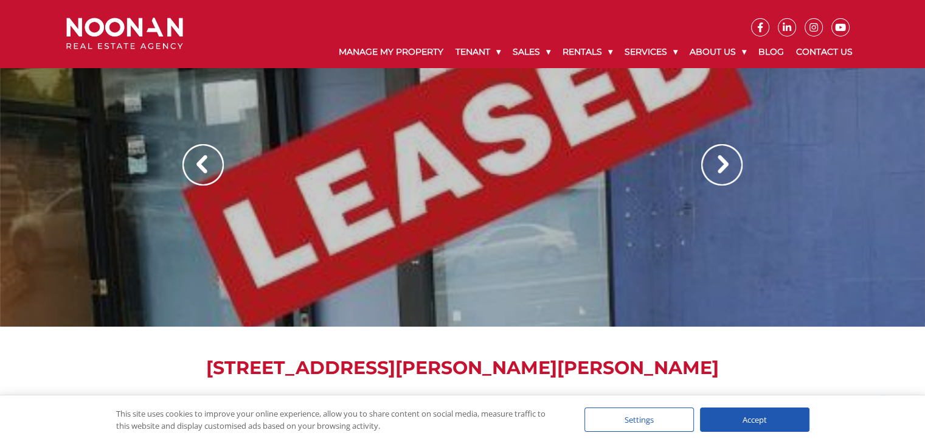
scroll to position [38, 0]
click at [717, 166] on img at bounding box center [721, 165] width 41 height 41
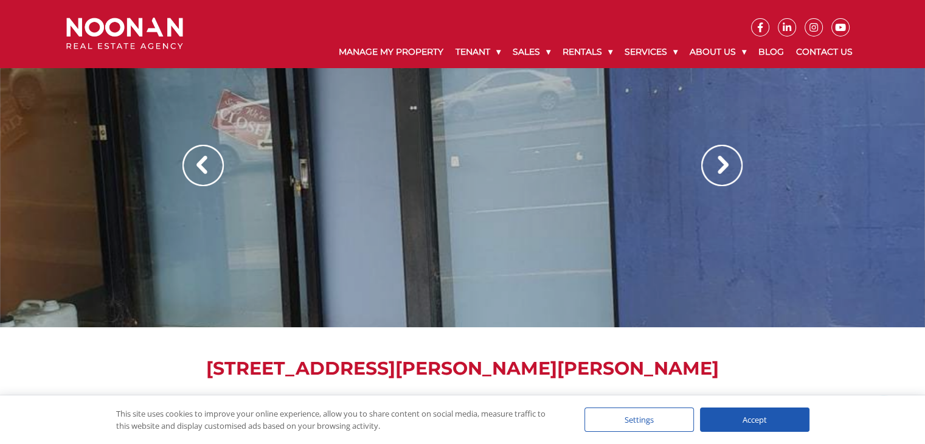
scroll to position [0, 0]
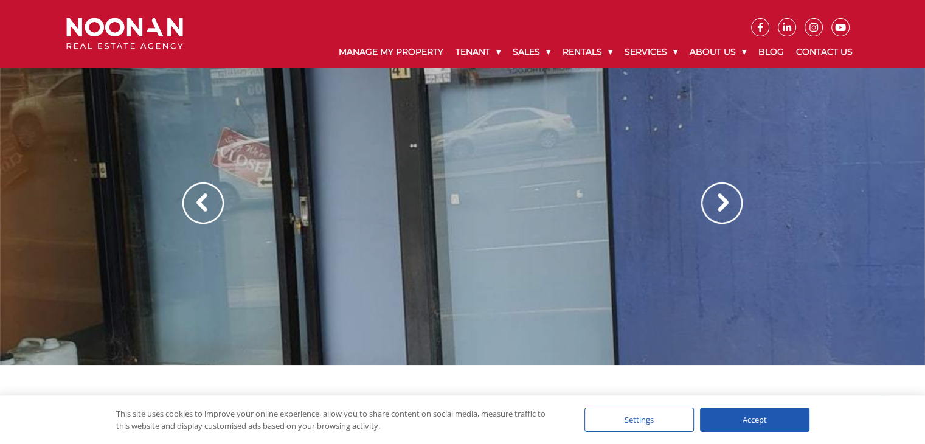
click at [720, 205] on img at bounding box center [721, 202] width 41 height 41
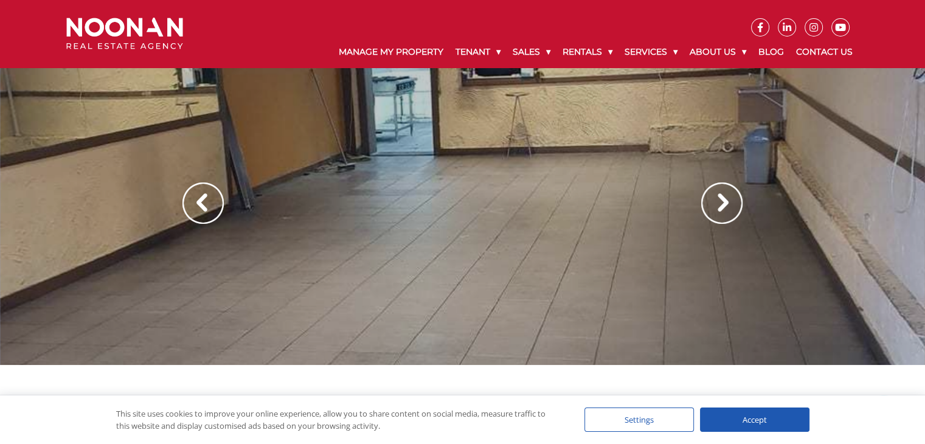
click at [722, 205] on img at bounding box center [721, 202] width 41 height 41
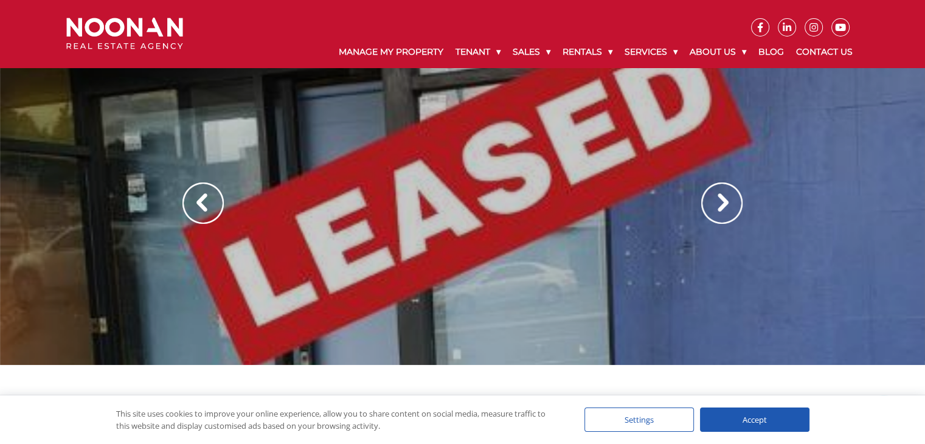
click at [722, 205] on img at bounding box center [721, 202] width 41 height 41
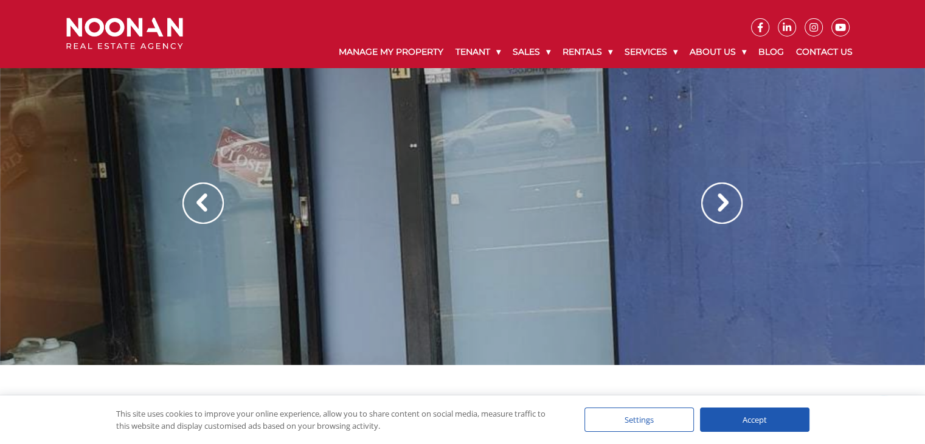
click at [722, 205] on img at bounding box center [721, 202] width 41 height 41
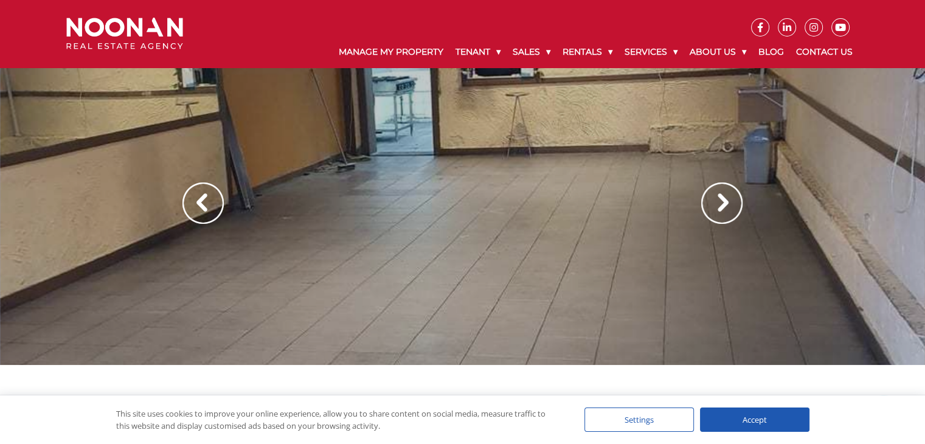
click at [722, 205] on img at bounding box center [721, 202] width 41 height 41
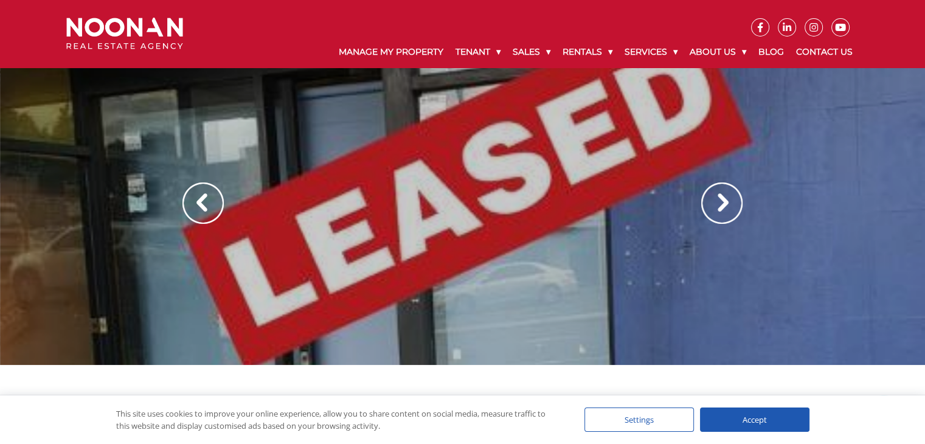
click at [722, 205] on img at bounding box center [721, 202] width 41 height 41
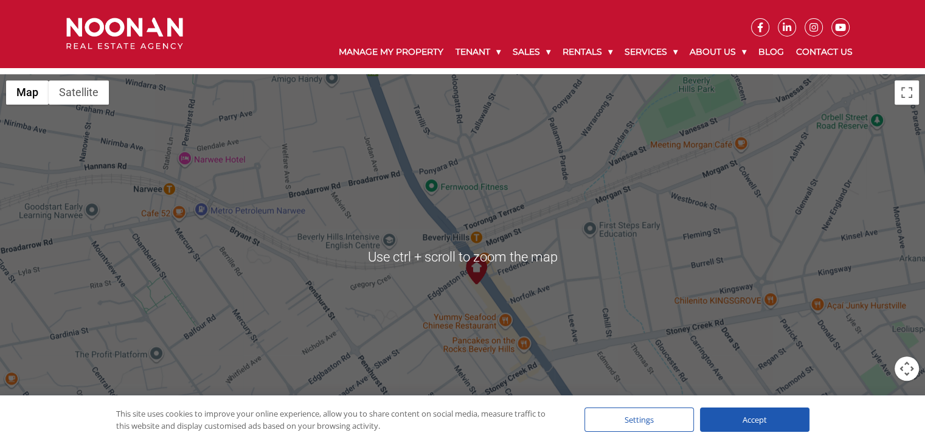
scroll to position [706, 0]
click at [481, 257] on img at bounding box center [476, 270] width 27 height 27
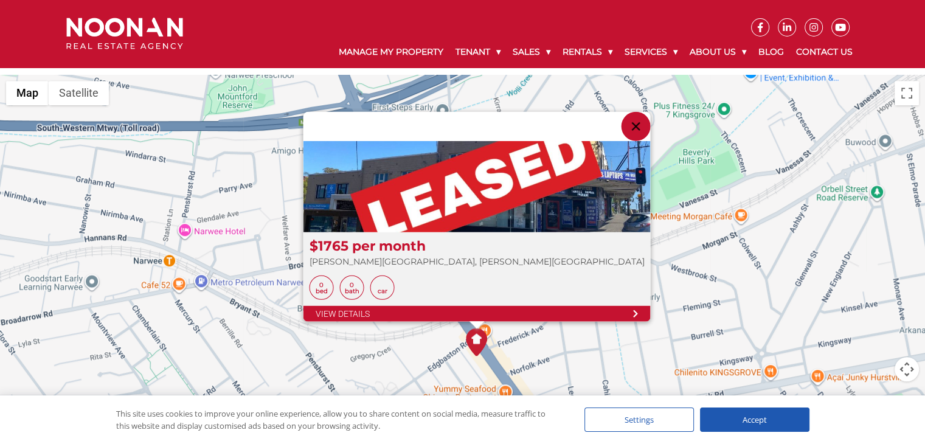
click at [477, 347] on div "$1765 per month King Georges Road, Beverly Hills 0 Bed 0 Bath Car View Details" at bounding box center [462, 257] width 925 height 365
click at [632, 309] on icon at bounding box center [634, 313] width 5 height 9
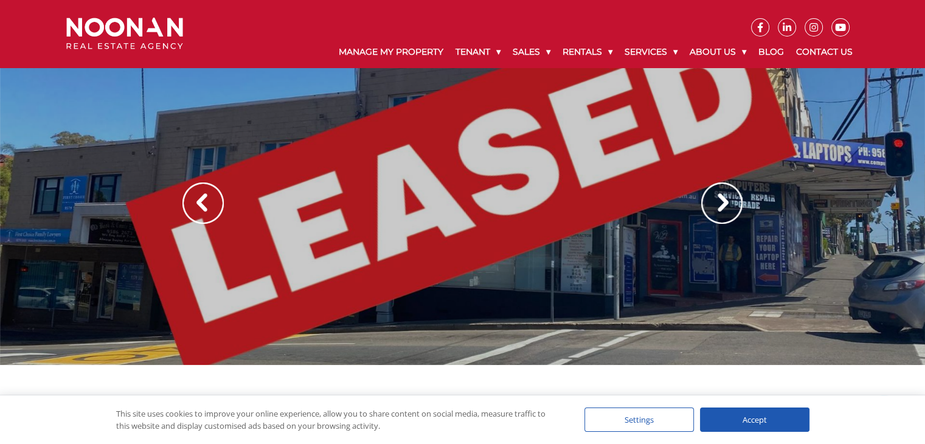
click at [730, 197] on img at bounding box center [721, 202] width 41 height 41
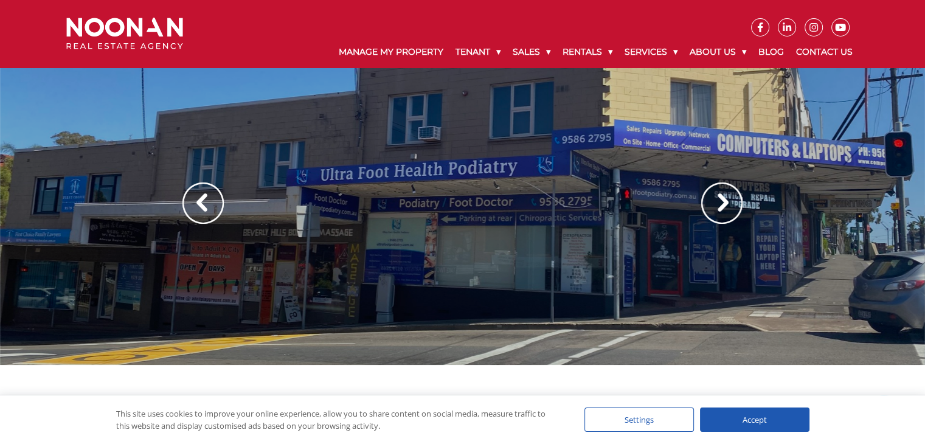
click at [730, 197] on img at bounding box center [721, 202] width 41 height 41
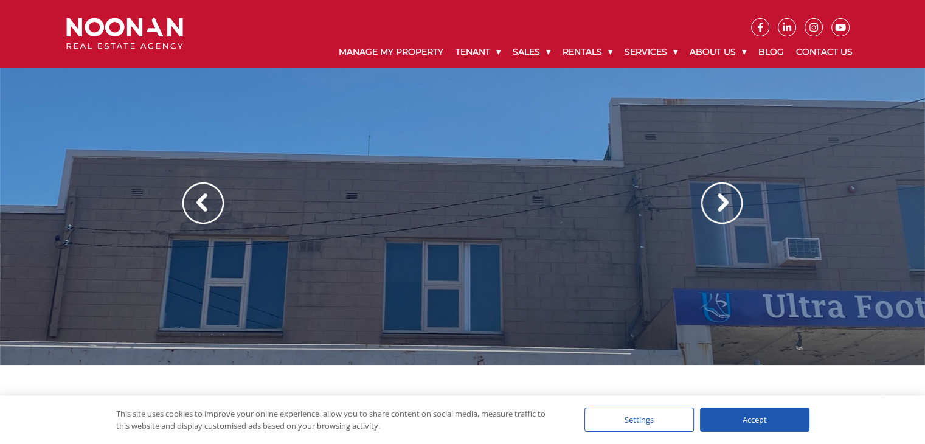
click at [730, 197] on img at bounding box center [721, 202] width 41 height 41
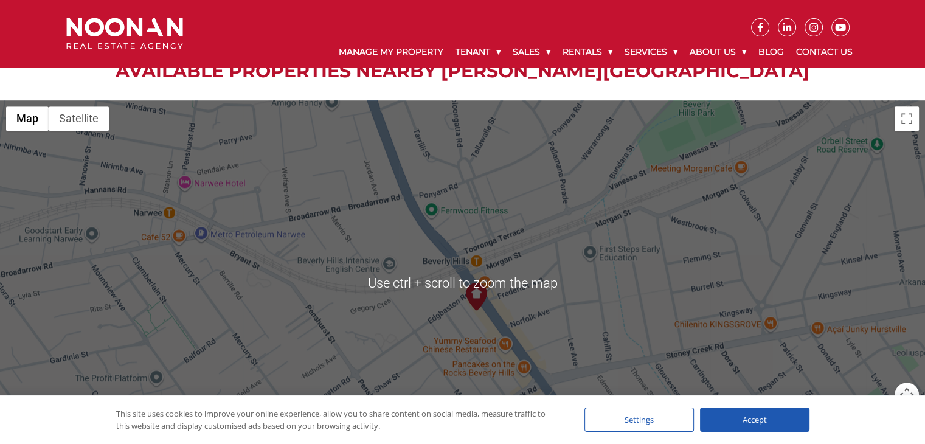
scroll to position [846, 0]
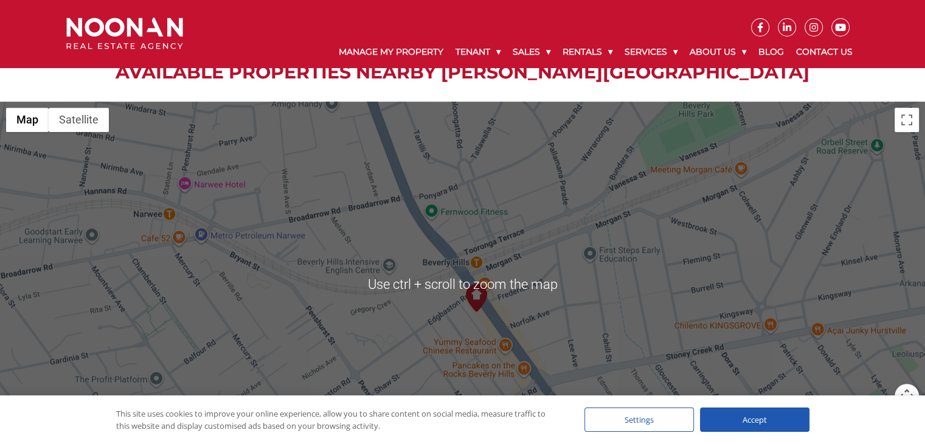
click at [571, 258] on div at bounding box center [462, 284] width 925 height 365
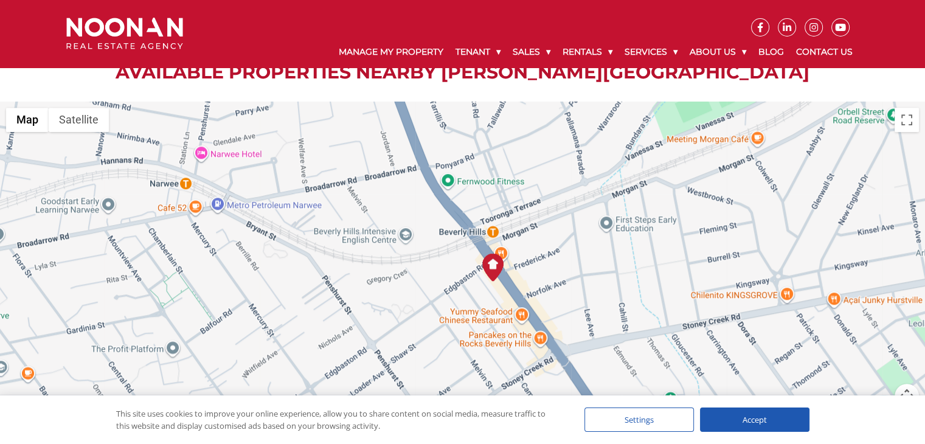
drag, startPoint x: 525, startPoint y: 254, endPoint x: 544, endPoint y: 218, distance: 40.5
click at [544, 218] on div at bounding box center [462, 284] width 925 height 365
drag, startPoint x: 588, startPoint y: 252, endPoint x: 580, endPoint y: 223, distance: 30.2
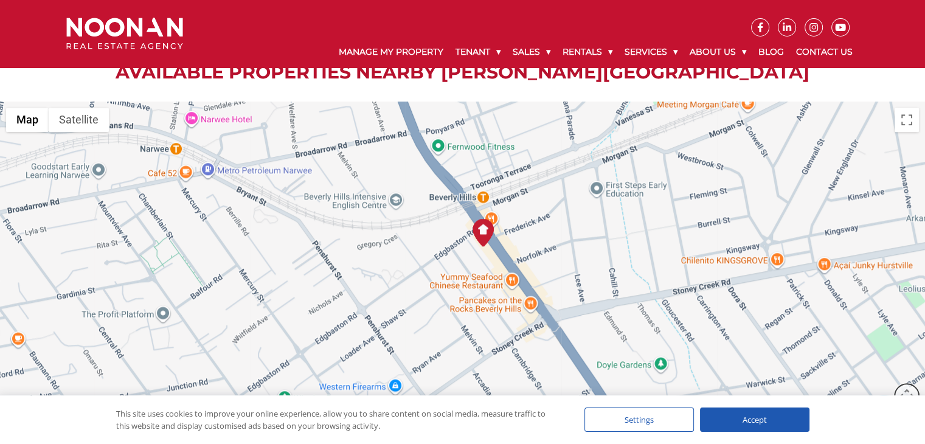
click at [909, 384] on button "Map camera controls" at bounding box center [906, 396] width 24 height 24
click at [764, 417] on div "Accept" at bounding box center [754, 419] width 109 height 24
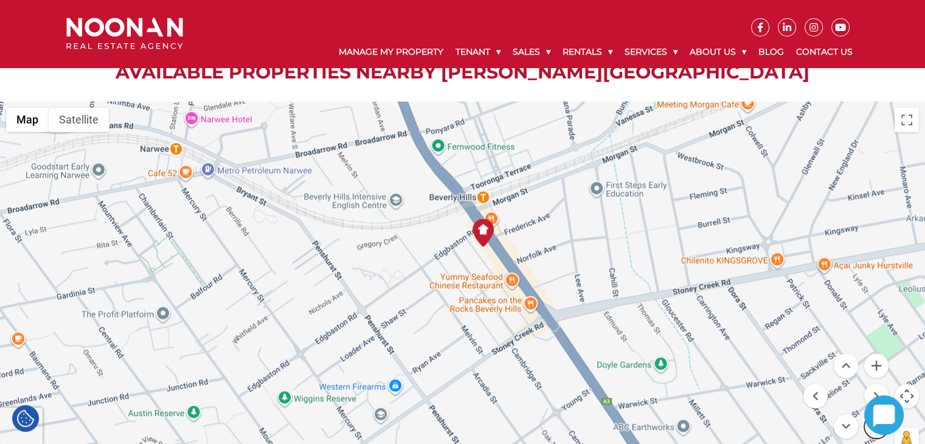
click at [873, 414] on button "Zoom out" at bounding box center [876, 426] width 24 height 24
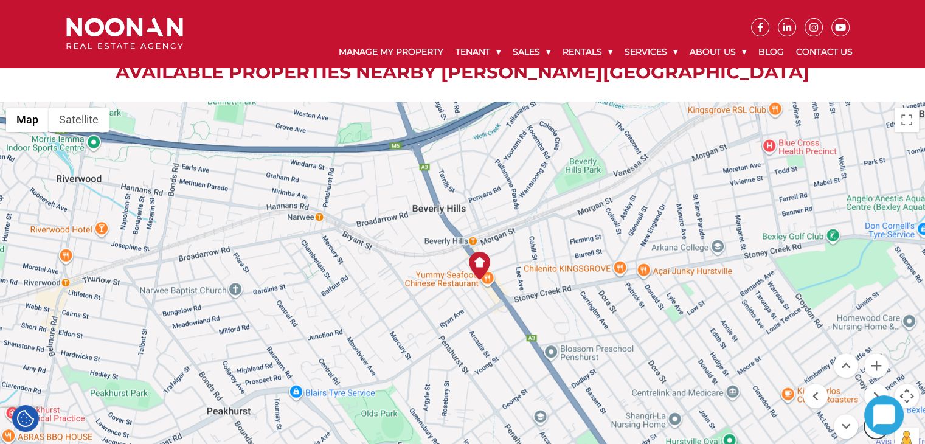
click at [872, 414] on button "Zoom out" at bounding box center [876, 426] width 24 height 24
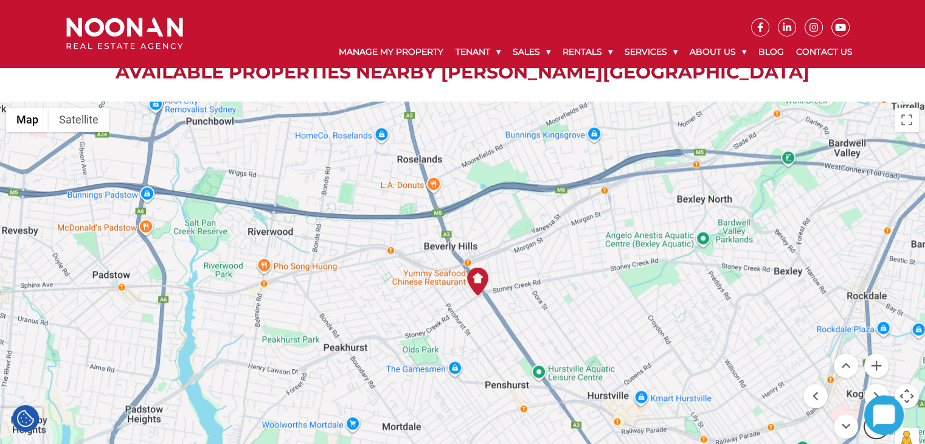
click at [872, 414] on button "Zoom out" at bounding box center [876, 426] width 24 height 24
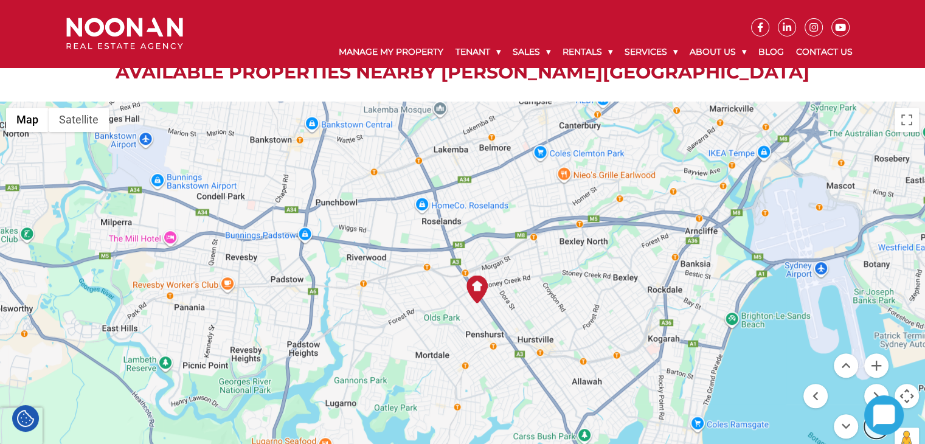
click at [872, 414] on button "Zoom out" at bounding box center [876, 426] width 24 height 24
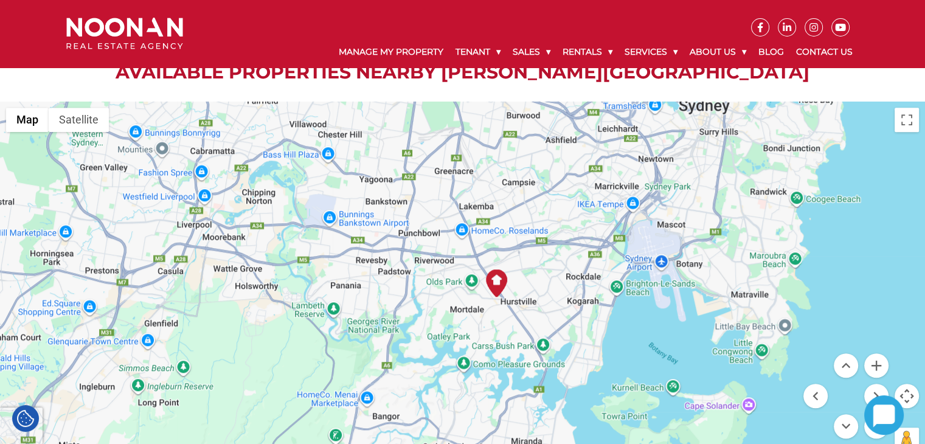
drag, startPoint x: 546, startPoint y: 303, endPoint x: 569, endPoint y: 291, distance: 26.4
click at [569, 291] on div at bounding box center [462, 284] width 925 height 365
click at [496, 269] on img at bounding box center [496, 282] width 27 height 27
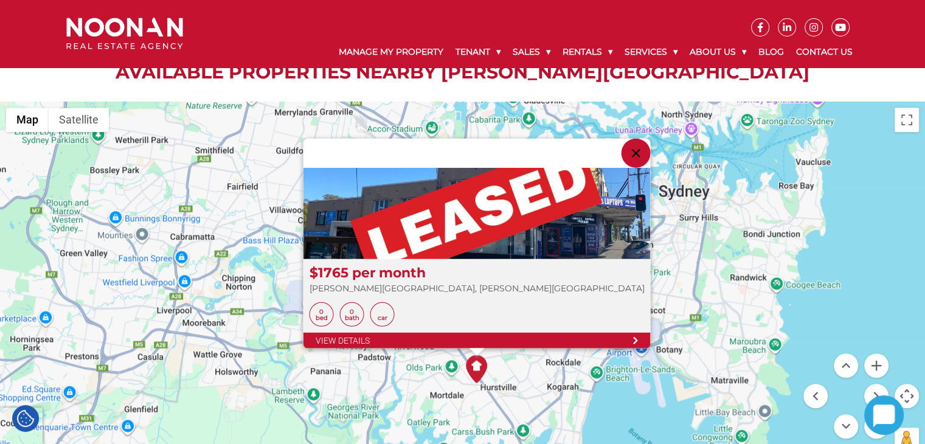
click at [523, 331] on div "$1765 per month King Georges Road, Beverly Hills 0 Bed 0 Bath Car View Details" at bounding box center [462, 284] width 925 height 365
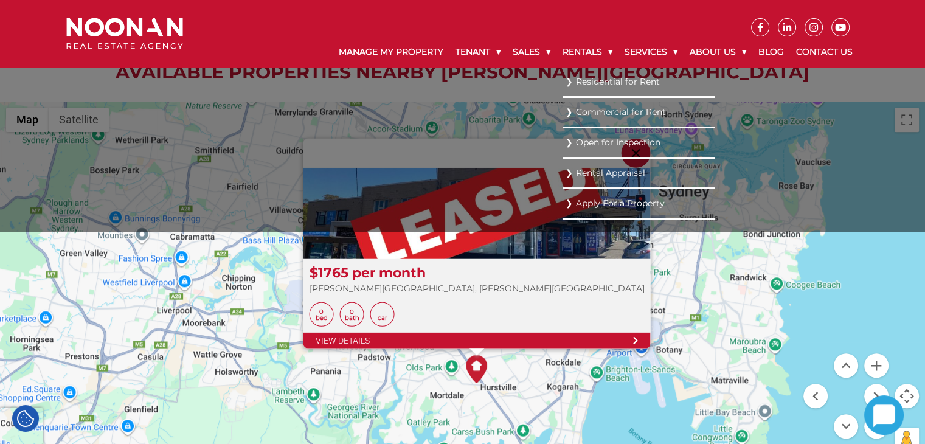
click at [605, 106] on link "Commercial for Rent" at bounding box center [638, 112] width 146 height 16
